Goal: Information Seeking & Learning: Learn about a topic

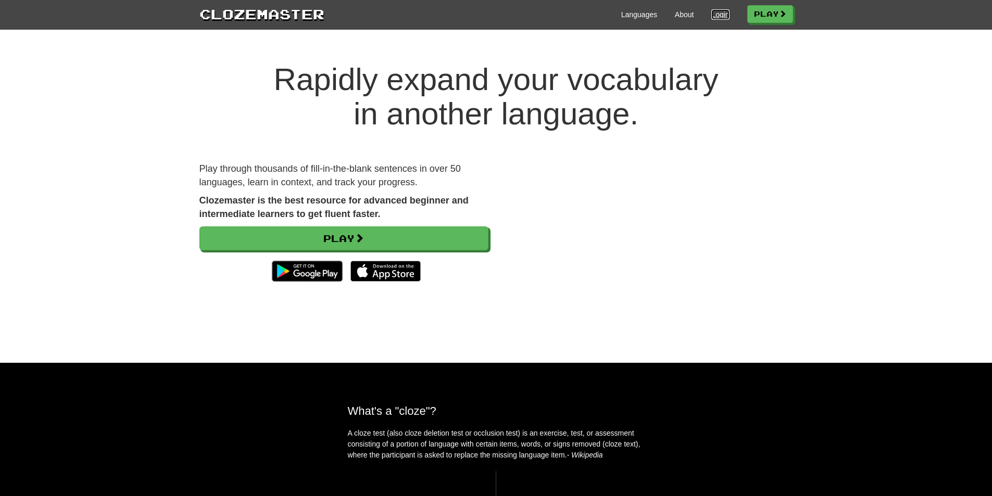
click at [723, 17] on link "Login" at bounding box center [721, 14] width 18 height 10
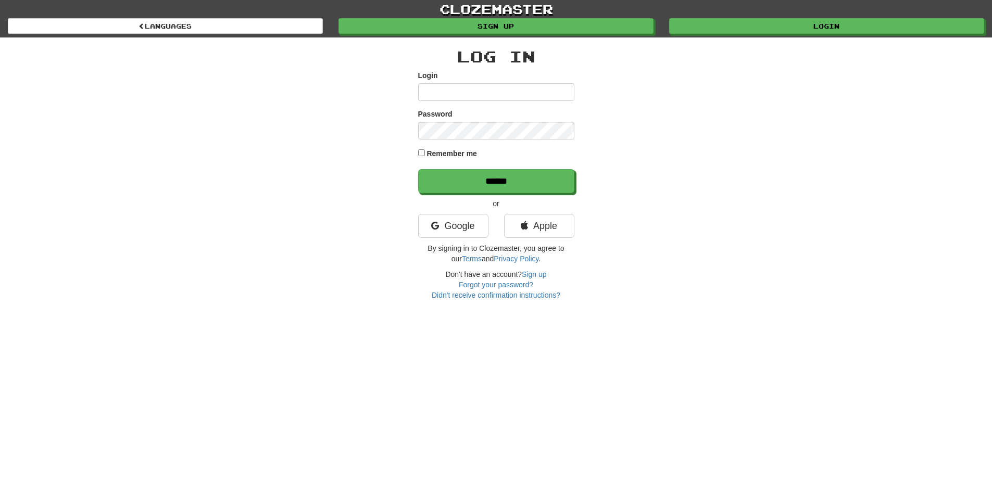
click at [494, 93] on input "Login" at bounding box center [496, 92] width 156 height 18
click at [462, 228] on link "Google" at bounding box center [453, 226] width 70 height 24
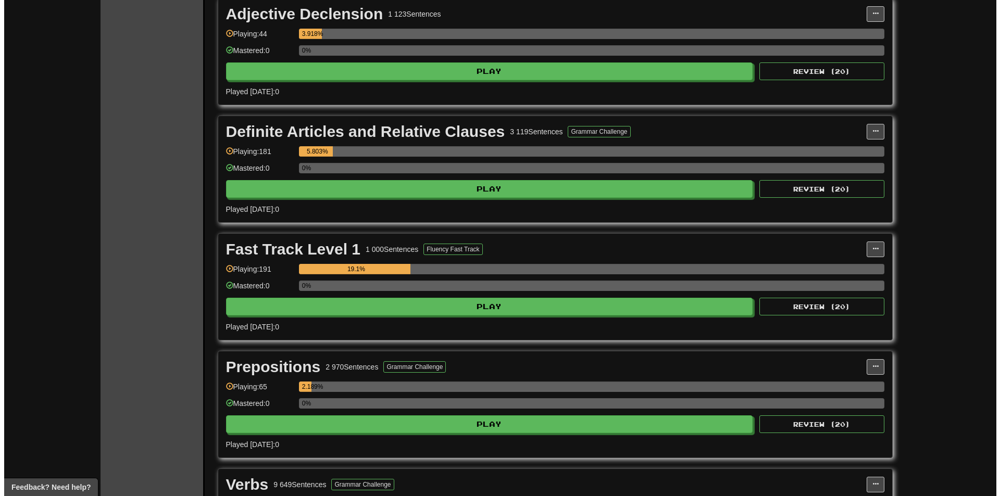
scroll to position [365, 0]
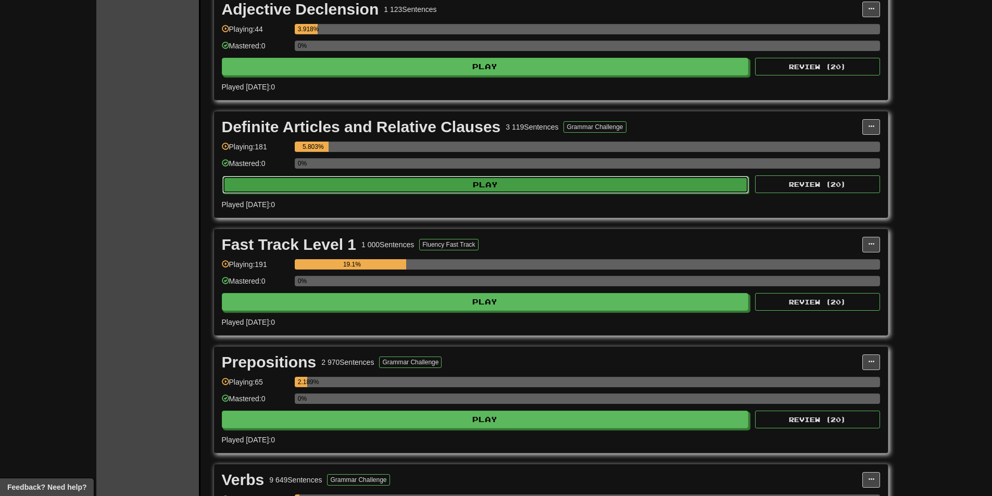
click at [297, 193] on button "Play" at bounding box center [485, 185] width 527 height 18
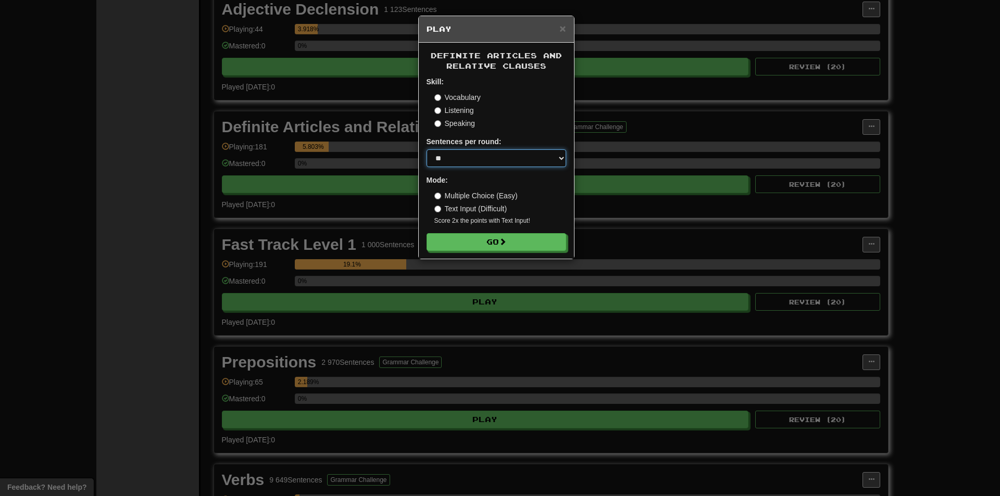
click at [447, 160] on select "* ** ** ** ** ** *** ********" at bounding box center [497, 159] width 140 height 18
select select "**"
click at [427, 150] on select "* ** ** ** ** ** *** ********" at bounding box center [497, 159] width 140 height 18
click at [482, 240] on button "Go" at bounding box center [497, 243] width 140 height 18
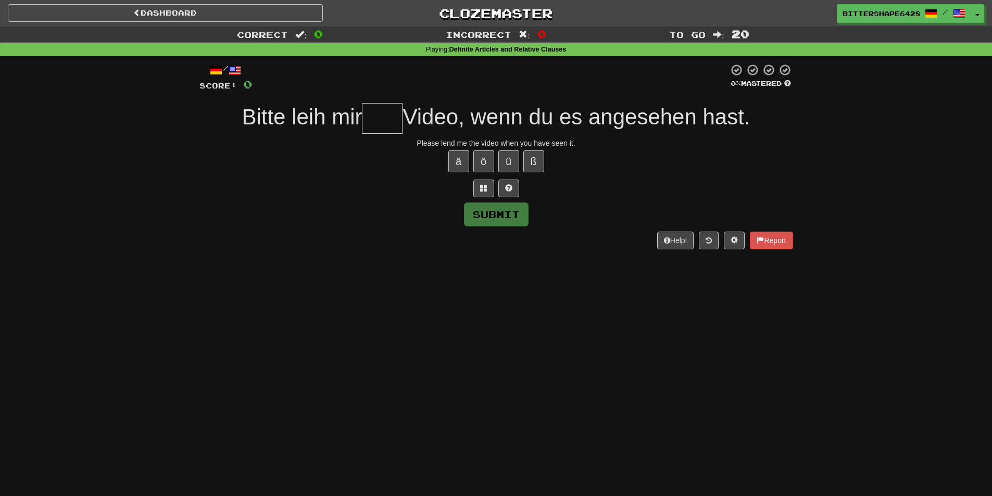
click at [377, 120] on input "text" at bounding box center [382, 118] width 41 height 31
type input "***"
click at [502, 218] on button "Submit" at bounding box center [497, 215] width 65 height 24
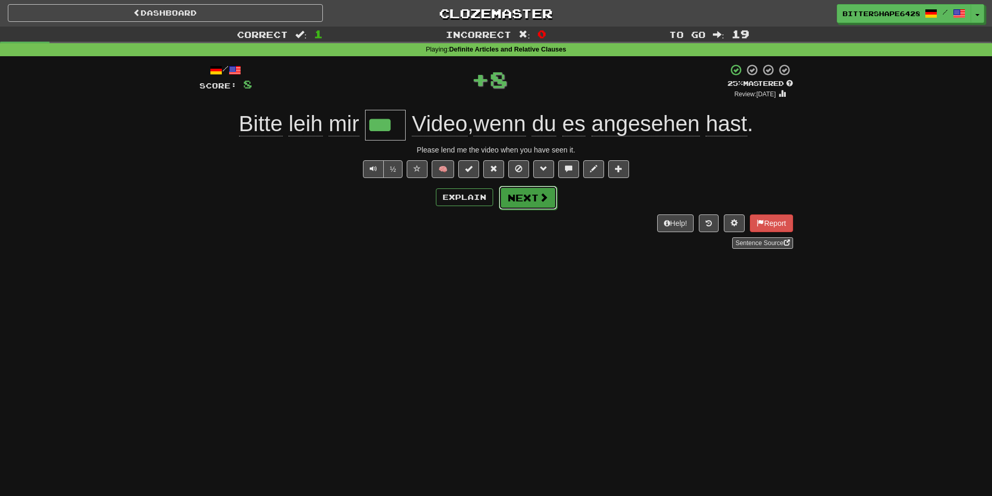
click at [532, 195] on button "Next" at bounding box center [528, 198] width 58 height 24
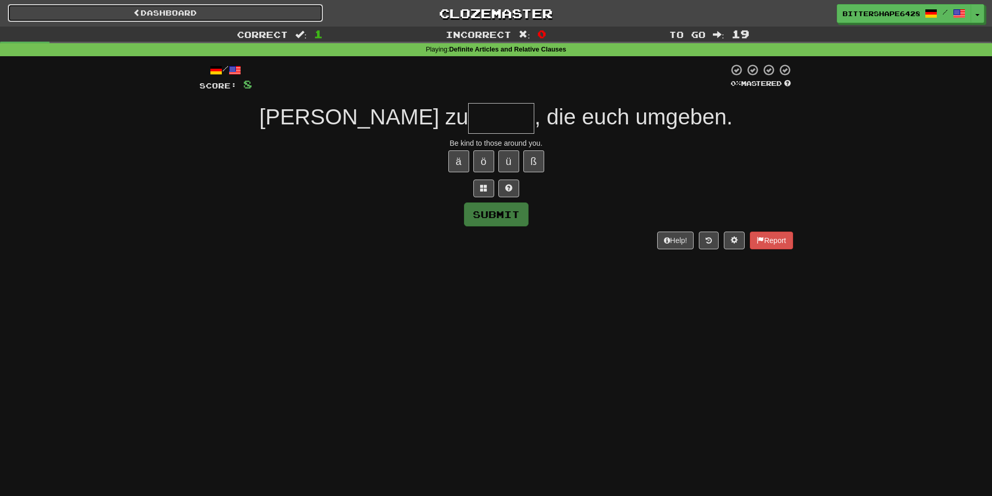
click at [214, 14] on link "Dashboard" at bounding box center [165, 13] width 315 height 18
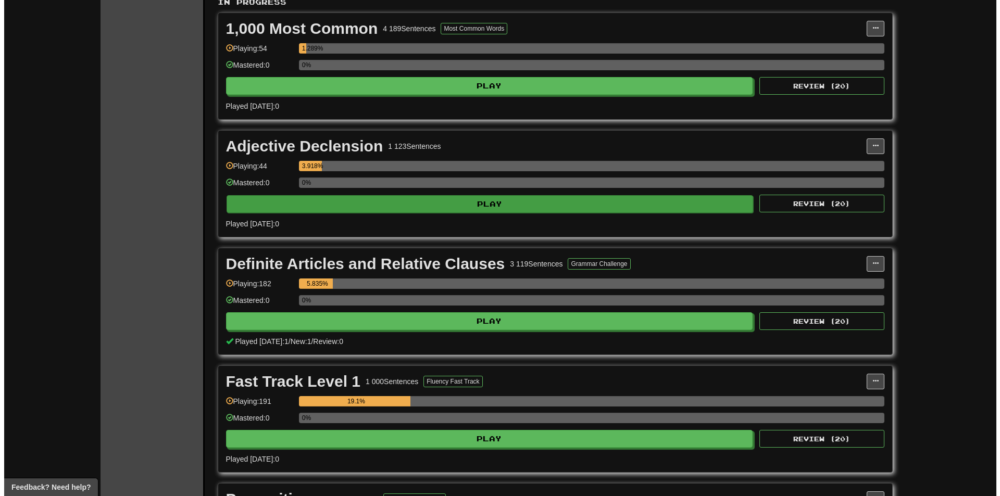
scroll to position [260, 0]
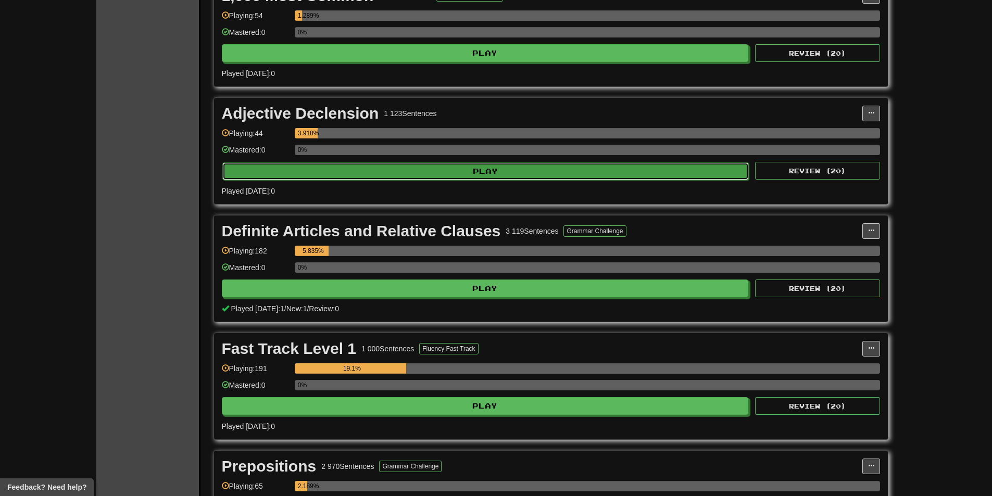
click at [376, 165] on button "Play" at bounding box center [485, 172] width 527 height 18
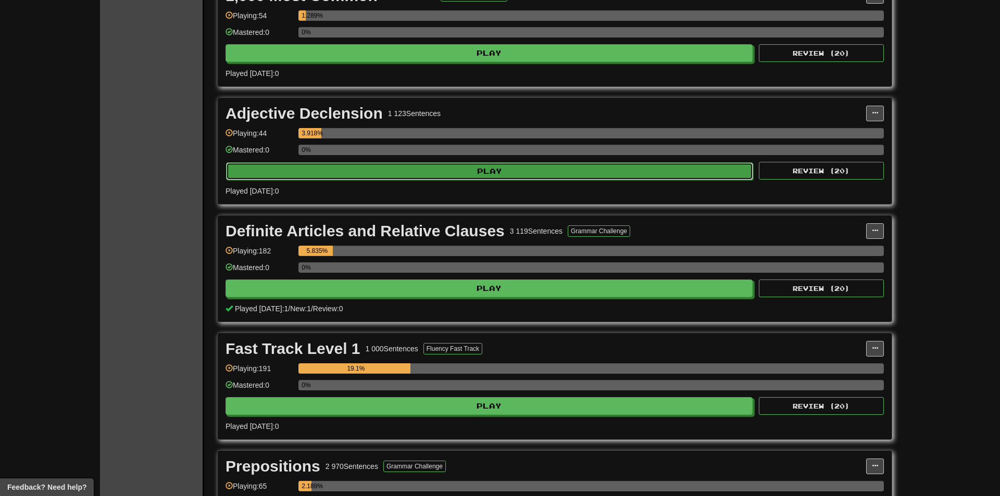
select select "**"
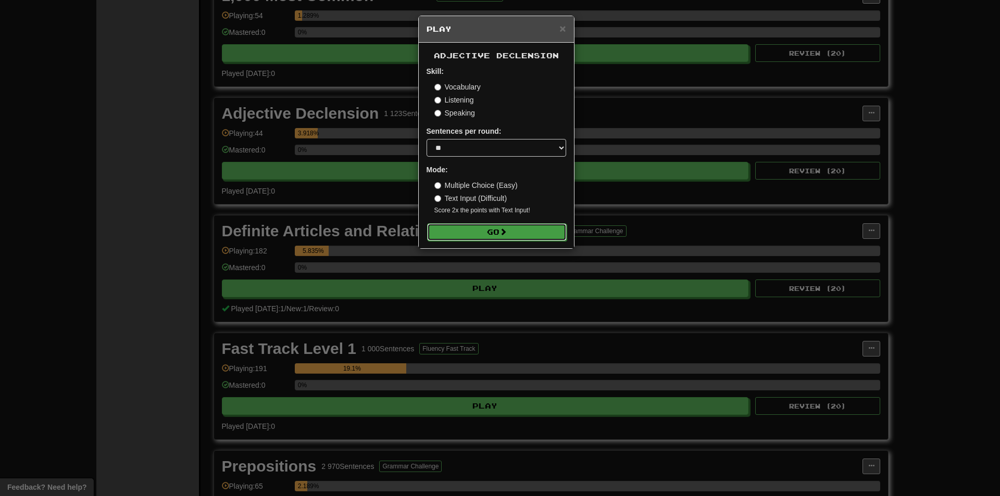
click at [480, 231] on button "Go" at bounding box center [497, 232] width 140 height 18
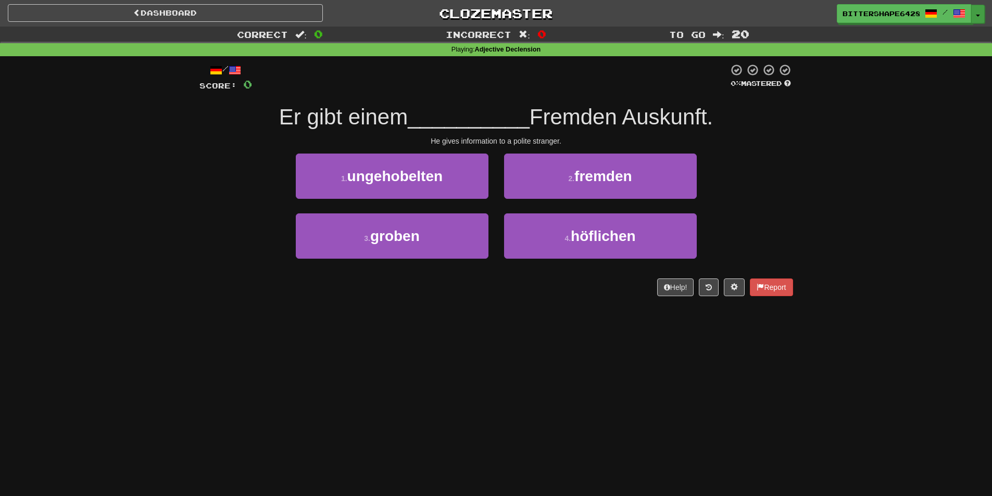
click at [978, 16] on span "button" at bounding box center [978, 16] width 4 height 2
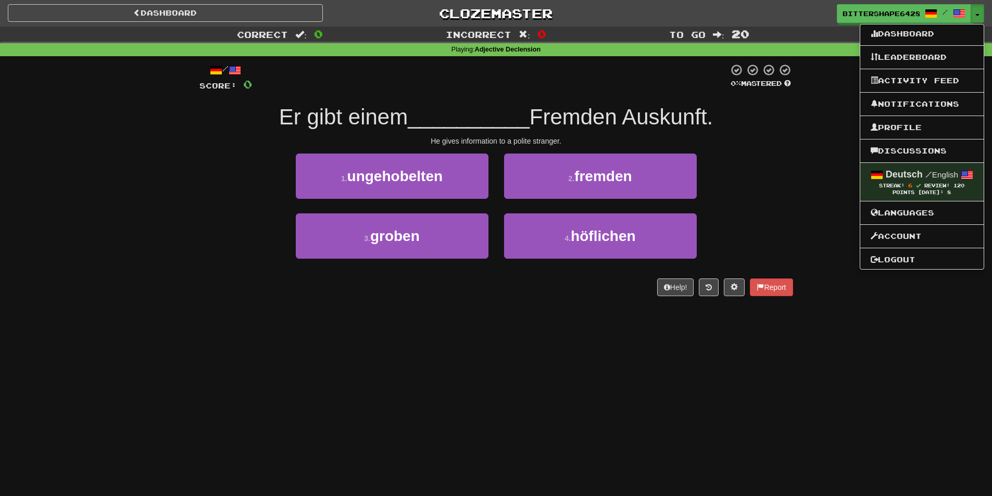
click at [752, 177] on div "1 . ungehobelten 2 . fremden" at bounding box center [496, 184] width 625 height 60
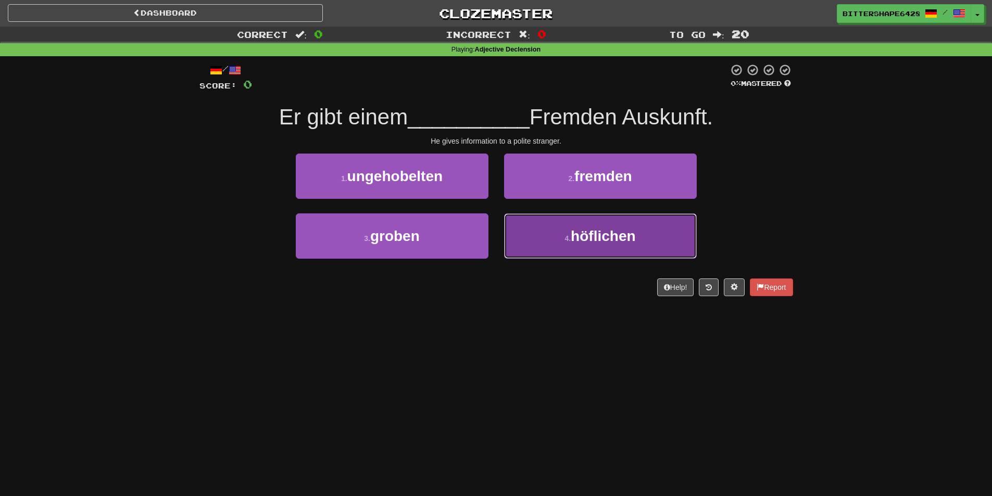
click at [568, 236] on small "4 ." at bounding box center [568, 238] width 6 height 8
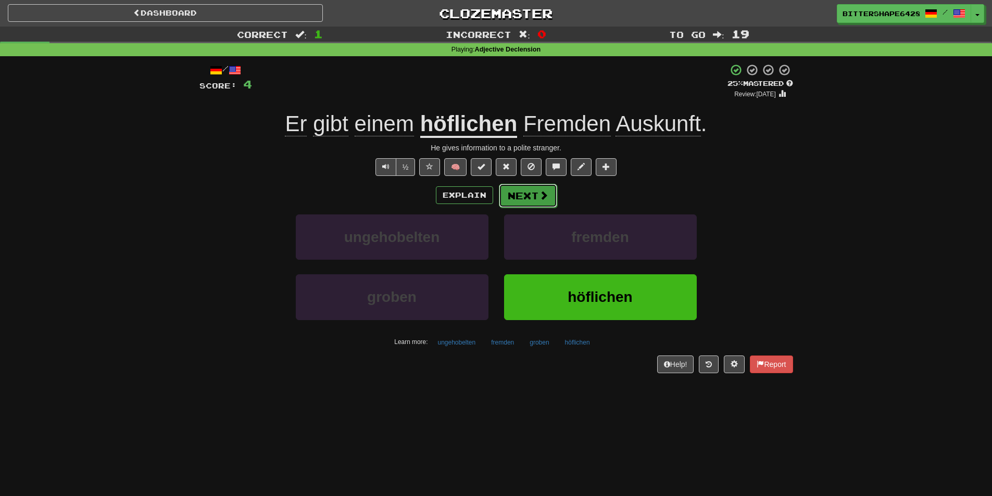
click at [522, 201] on button "Next" at bounding box center [528, 196] width 58 height 24
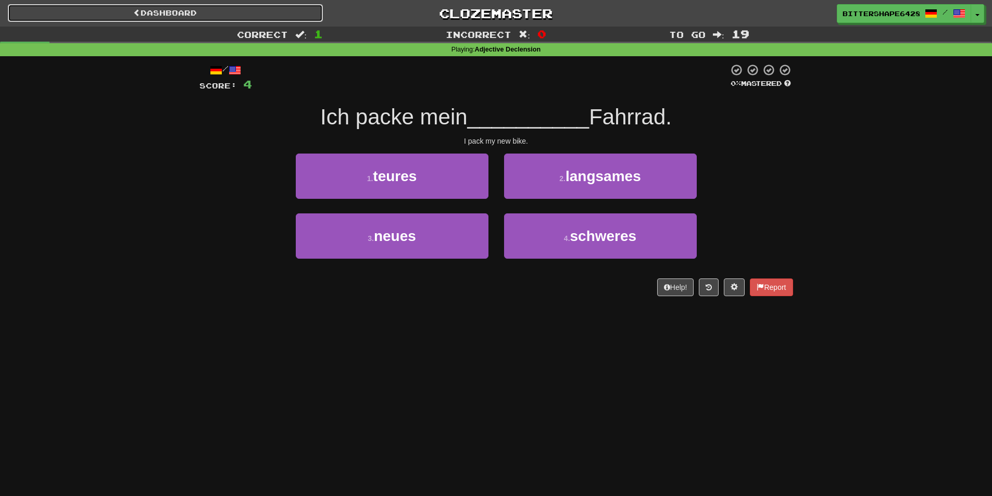
click at [175, 12] on link "Dashboard" at bounding box center [165, 13] width 315 height 18
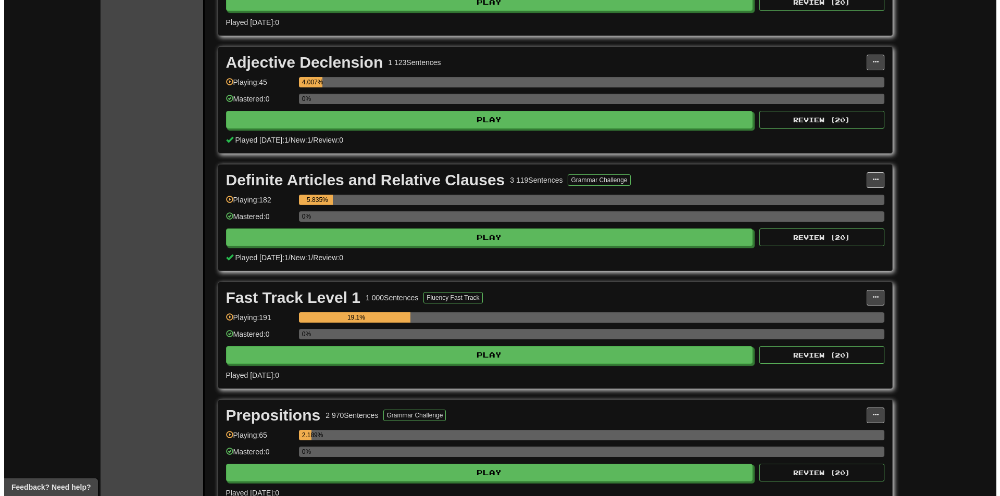
scroll to position [313, 0]
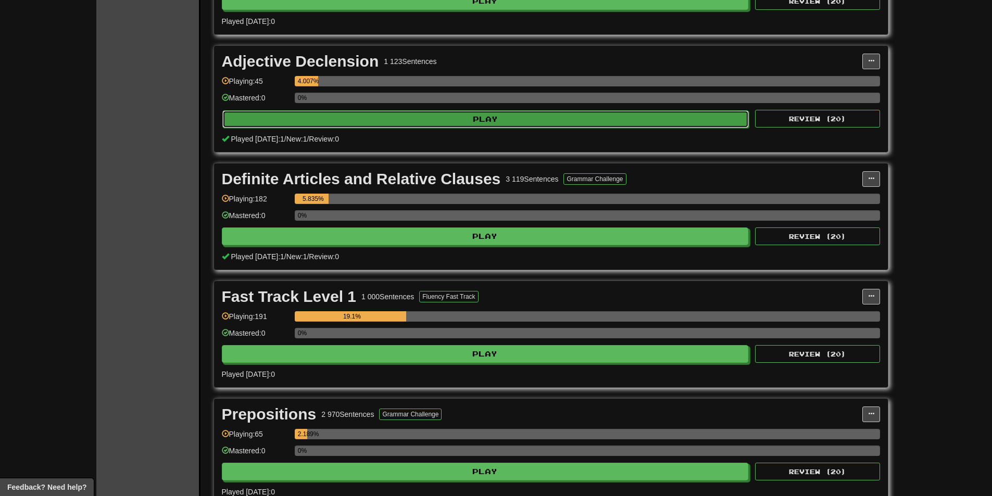
click at [364, 119] on button "Play" at bounding box center [485, 119] width 527 height 18
select select "**"
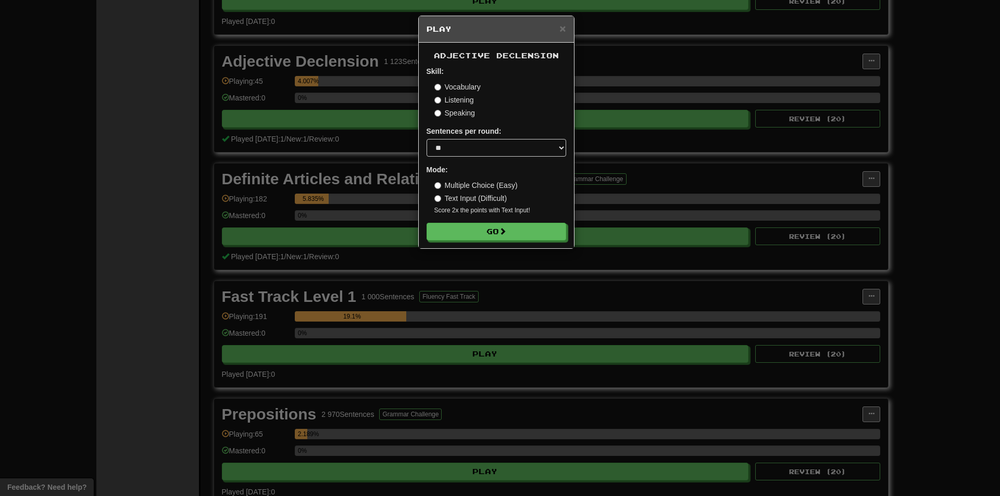
click at [443, 197] on label "Text Input (Difficult)" at bounding box center [470, 198] width 73 height 10
click at [489, 242] on div "Adjective Declension Skill: Vocabulary Listening Speaking Sentences per round: …" at bounding box center [496, 146] width 155 height 206
click at [490, 235] on button "Go" at bounding box center [497, 232] width 140 height 18
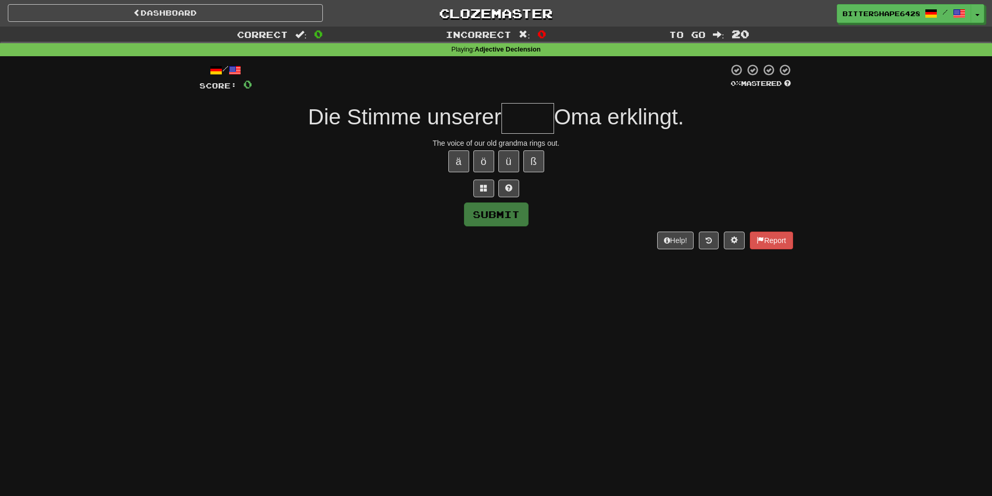
click at [524, 129] on input "text" at bounding box center [528, 118] width 53 height 31
type input "*"
click at [153, 13] on link "Dashboard" at bounding box center [165, 13] width 315 height 18
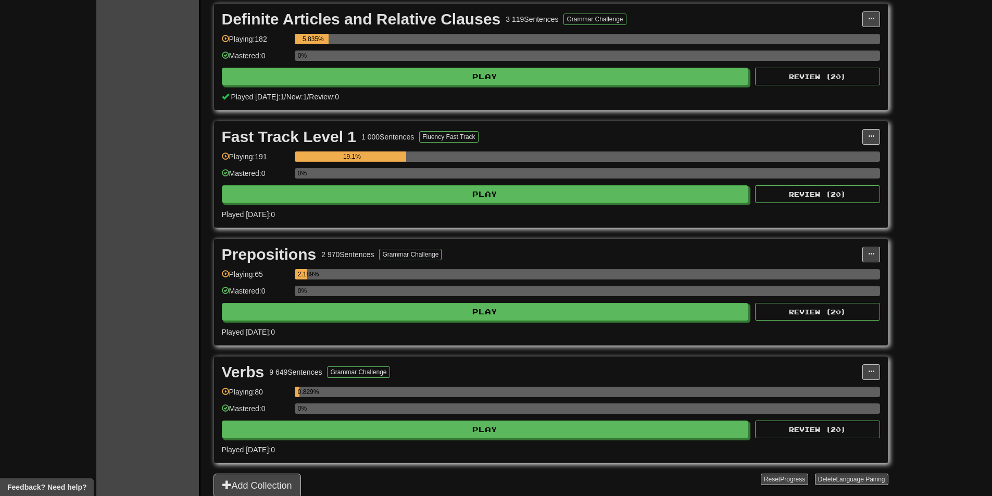
scroll to position [521, 0]
